Goal: Navigation & Orientation: Go to known website

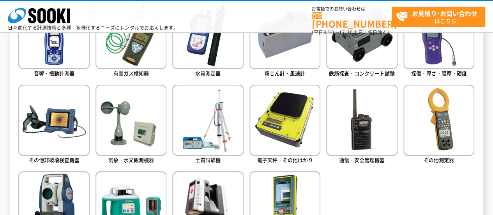
scroll to position [389, 0]
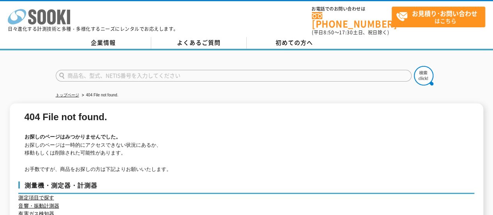
click at [53, 15] on icon at bounding box center [51, 16] width 9 height 15
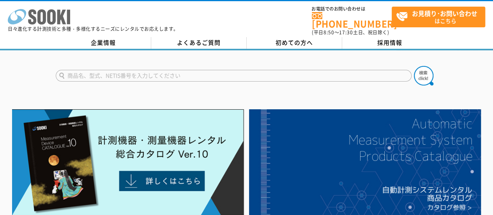
click at [60, 18] on polygon at bounding box center [61, 17] width 9 height 14
click at [41, 65] on div at bounding box center [246, 68] width 493 height 37
